Goal: Task Accomplishment & Management: Complete application form

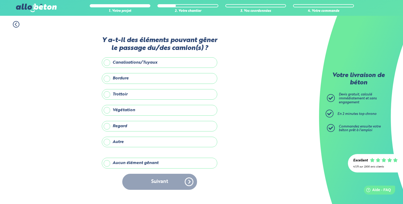
click at [107, 162] on label "Aucun élément gênant" at bounding box center [160, 163] width 116 height 11
click at [0, 0] on input "Aucun élément gênant" at bounding box center [0, 0] width 0 height 0
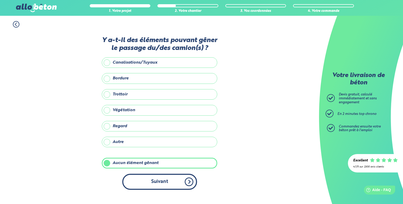
click at [153, 184] on button "Suivant" at bounding box center [159, 182] width 75 height 16
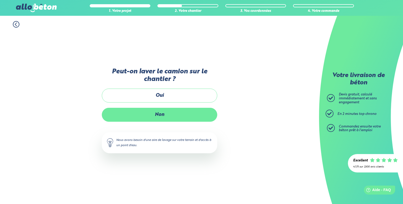
click at [162, 115] on label "Non" at bounding box center [160, 115] width 116 height 14
click at [0, 0] on input "Non" at bounding box center [0, 0] width 0 height 0
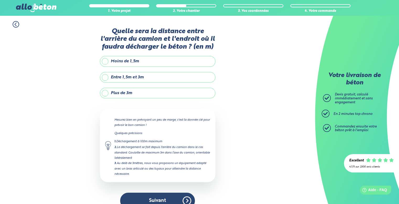
click at [105, 64] on label "Moins de 1,5m" at bounding box center [158, 61] width 116 height 11
click at [0, 0] on input "Moins de 1,5m" at bounding box center [0, 0] width 0 height 0
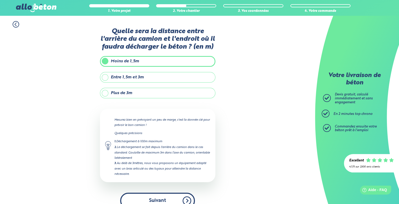
click at [155, 192] on button "Suivant" at bounding box center [157, 200] width 75 height 16
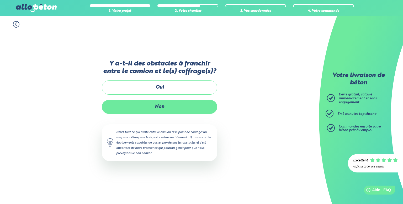
click at [163, 106] on label "Non" at bounding box center [160, 107] width 116 height 14
click at [0, 0] on input "Non" at bounding box center [0, 0] width 0 height 0
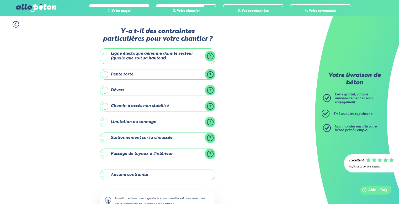
click at [102, 59] on label "Ligne électrique aérienne dans le secteur (quelle que soit sa hauteur)" at bounding box center [158, 55] width 116 height 15
click at [0, 0] on input "Ligne électrique aérienne dans le secteur (quelle que soit sa hauteur)" at bounding box center [0, 0] width 0 height 0
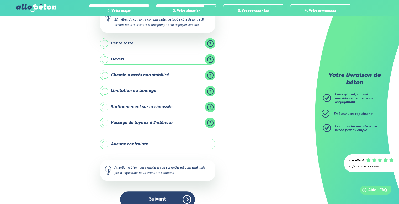
scroll to position [76, 0]
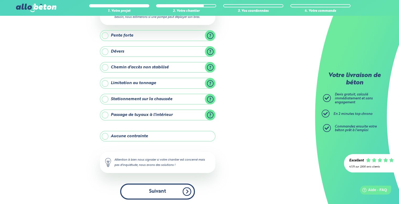
click at [160, 189] on button "Suivant" at bounding box center [157, 191] width 75 height 16
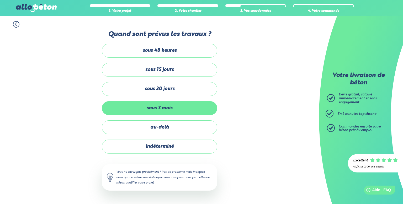
click at [153, 108] on label "sous 3 mois" at bounding box center [160, 108] width 116 height 14
click at [0, 0] on input "sous 3 mois" at bounding box center [0, 0] width 0 height 0
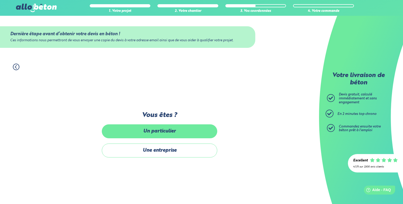
click at [151, 130] on label "Un particulier" at bounding box center [160, 131] width 116 height 14
click at [0, 0] on input "Un particulier" at bounding box center [0, 0] width 0 height 0
